Goal: Task Accomplishment & Management: Manage account settings

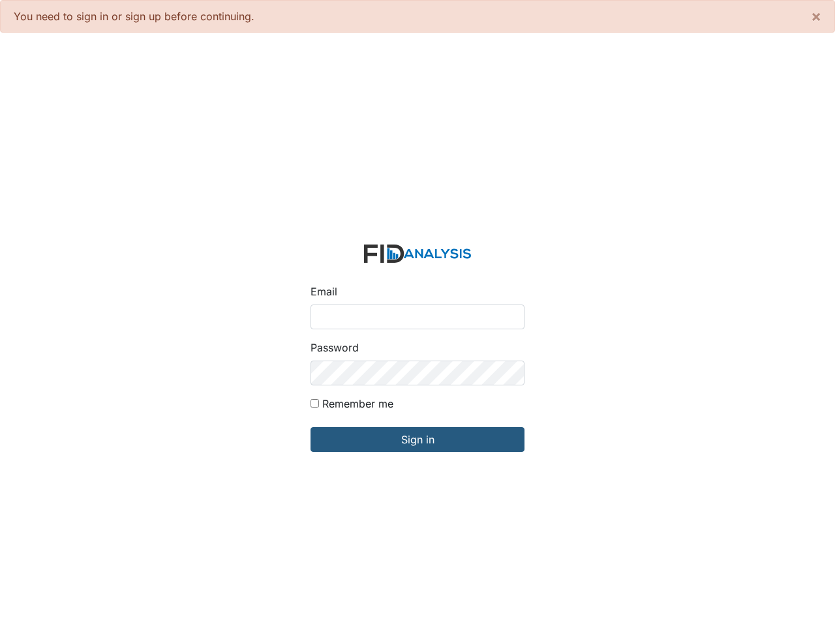
click at [418, 313] on input "Email" at bounding box center [418, 317] width 214 height 25
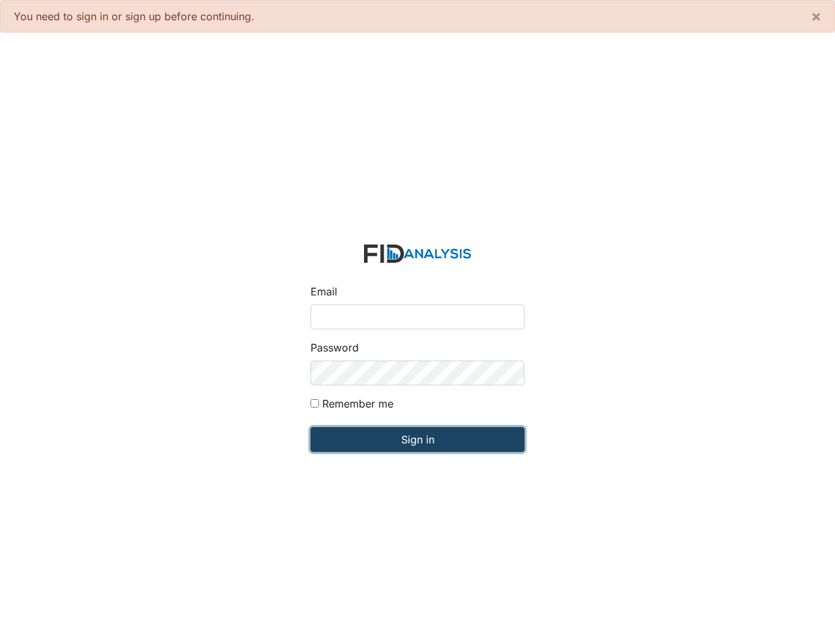
click at [418, 440] on input "Sign in" at bounding box center [418, 439] width 214 height 25
